Goal: Information Seeking & Learning: Learn about a topic

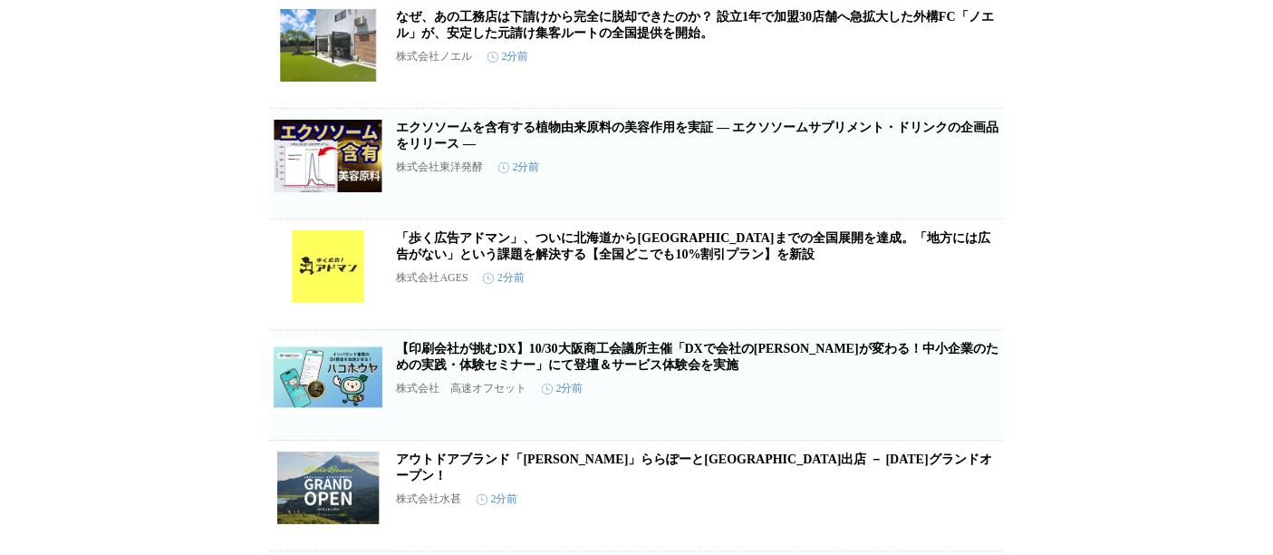
scroll to position [619, 0]
drag, startPoint x: 1118, startPoint y: 339, endPoint x: 1258, endPoint y: 318, distance: 141.1
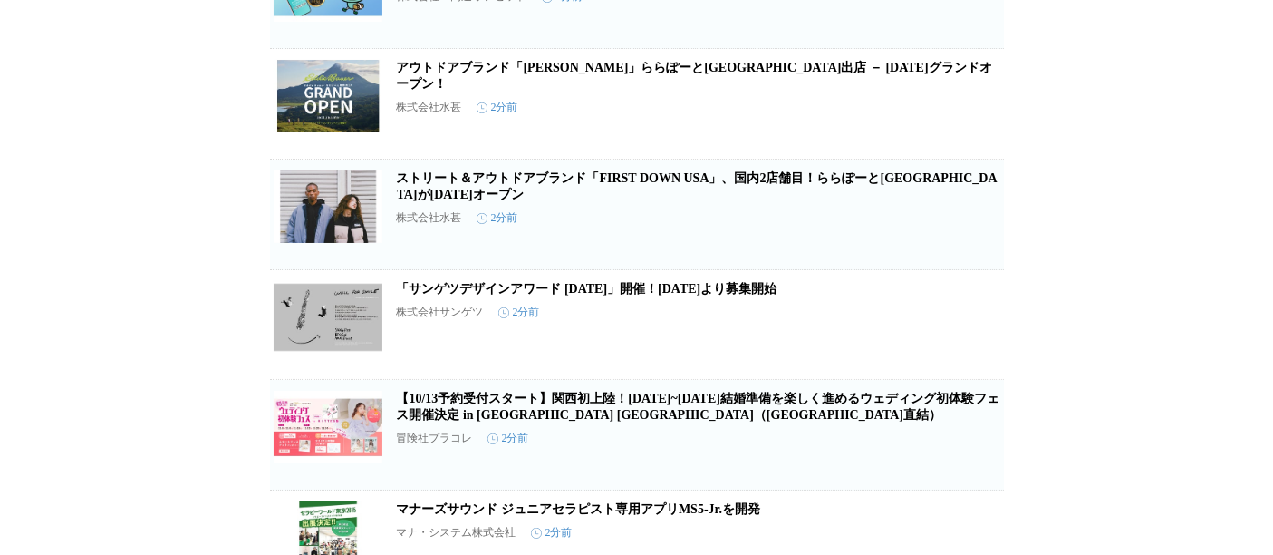
scroll to position [1010, 0]
click at [178, 238] on div "プレスリリース受信設定 で設定したプレスリリースが表示されます。 Pilates Mirror（ピラティスミラー）11月27日に神戸市東灘区にオープン！ コナ…" at bounding box center [636, 258] width 1273 height 2357
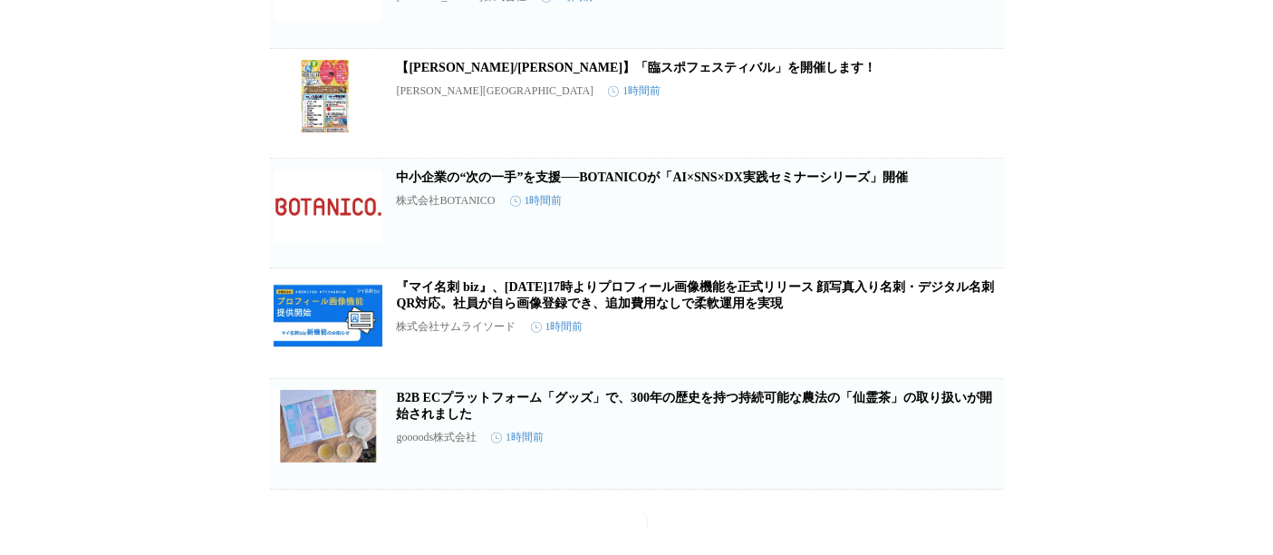
scroll to position [15314, 0]
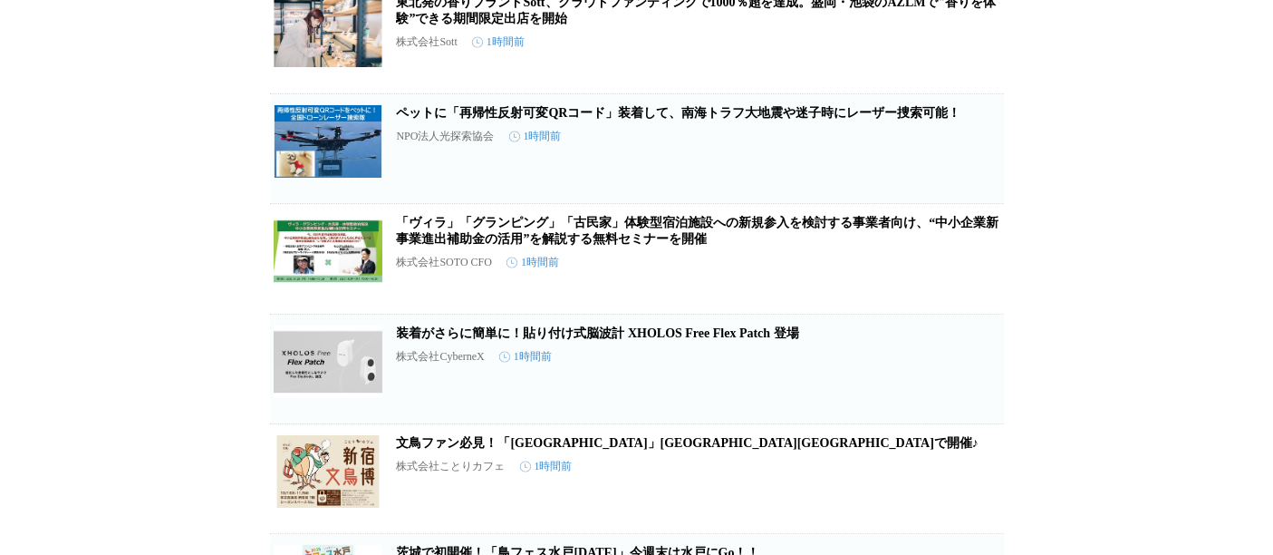
scroll to position [16560, 0]
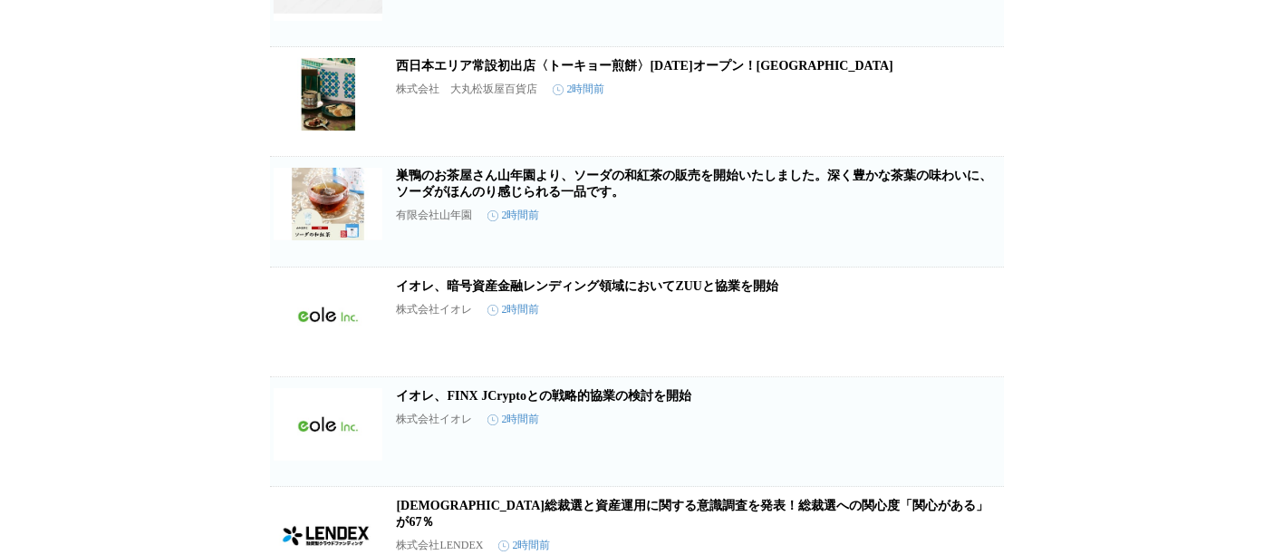
scroll to position [27003, 0]
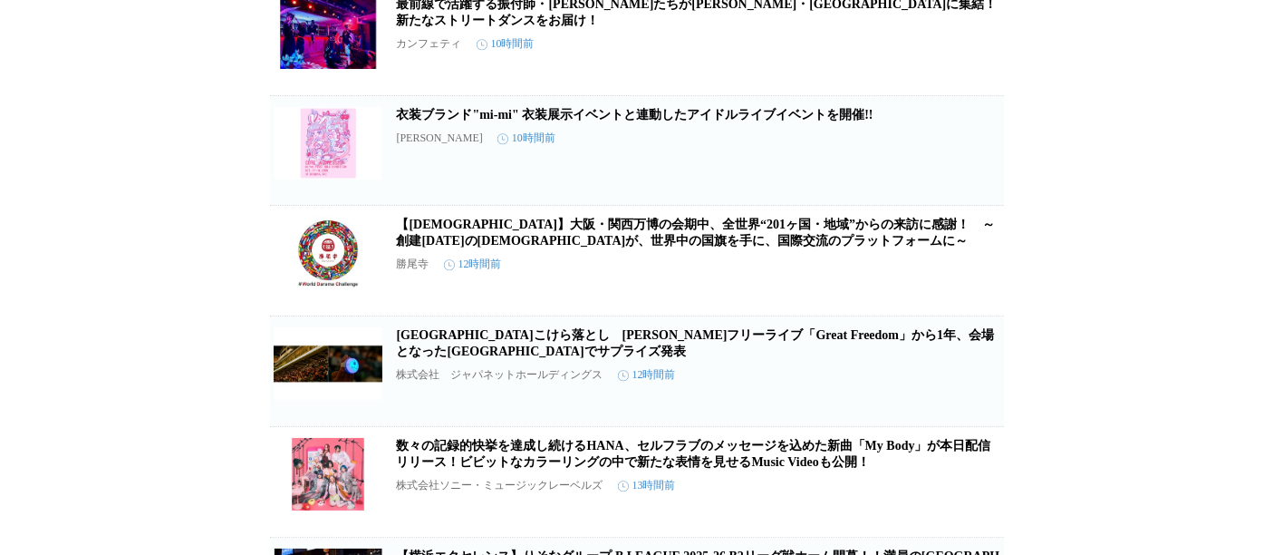
scroll to position [32364, 0]
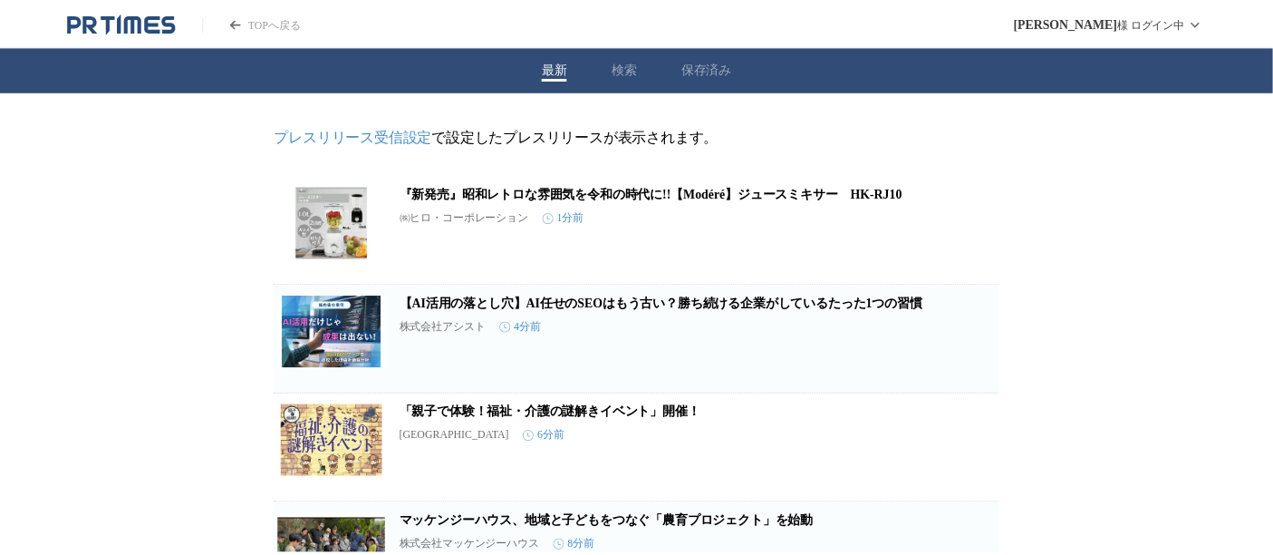
scroll to position [1934, 0]
